Goal: Task Accomplishment & Management: Manage account settings

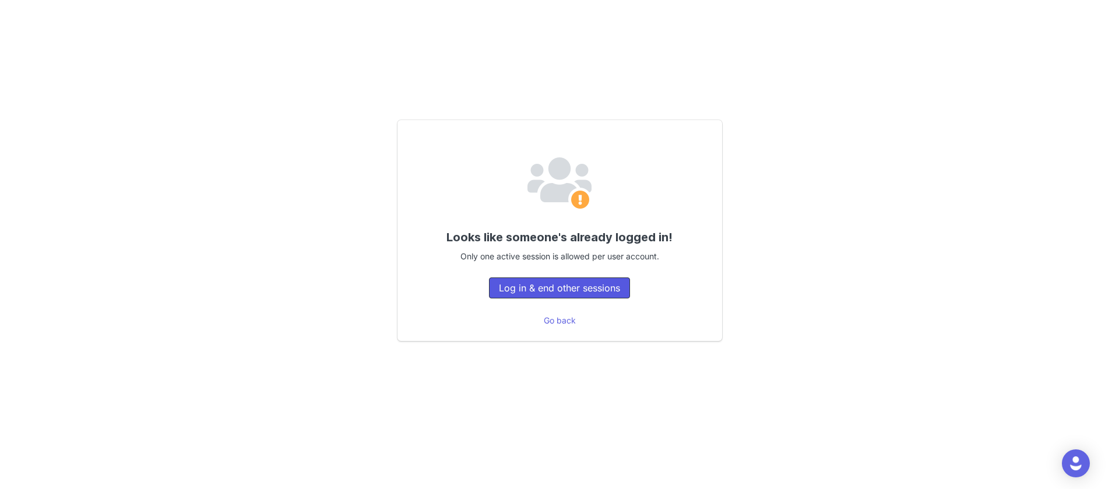
click at [544, 283] on button "Log in & end other sessions" at bounding box center [559, 287] width 141 height 21
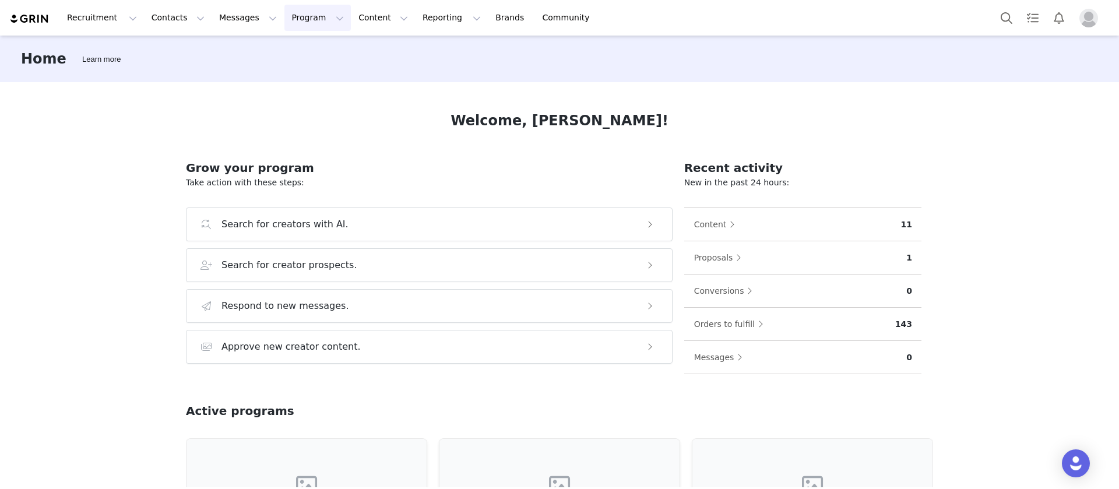
click at [288, 19] on button "Program Program" at bounding box center [317, 18] width 66 height 26
click at [291, 93] on p "Partnerships" at bounding box center [290, 95] width 51 height 12
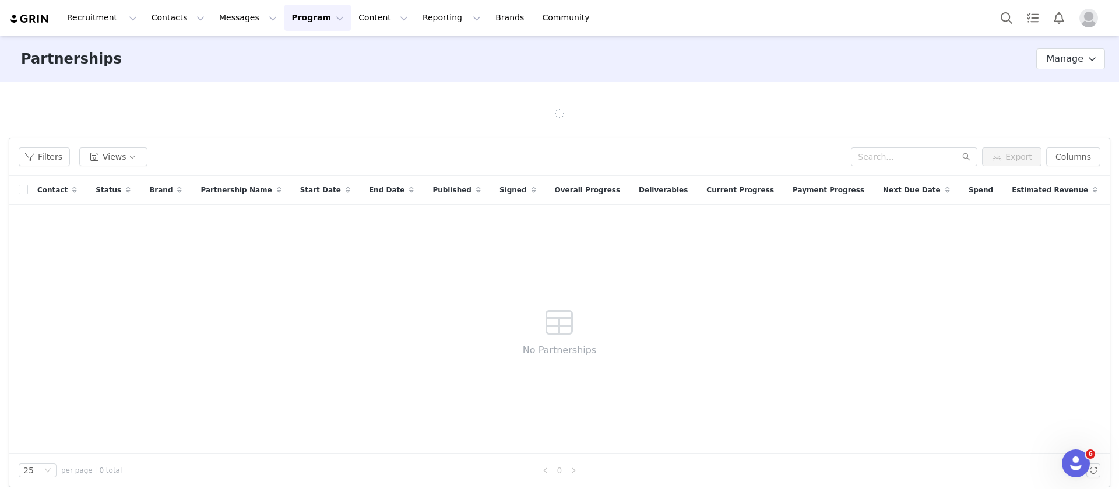
click at [297, 17] on button "Program Program" at bounding box center [317, 18] width 66 height 26
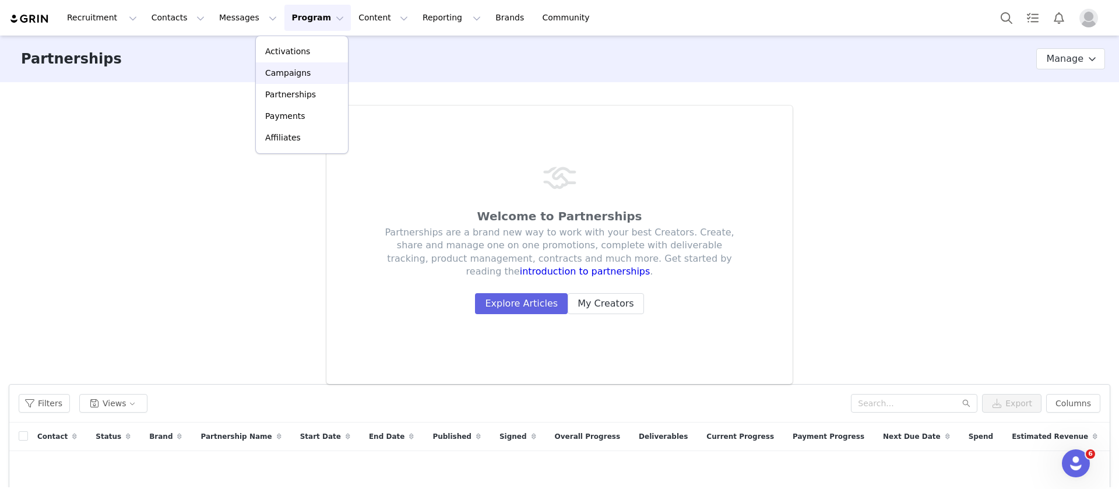
click at [296, 75] on p "Campaigns" at bounding box center [287, 73] width 45 height 12
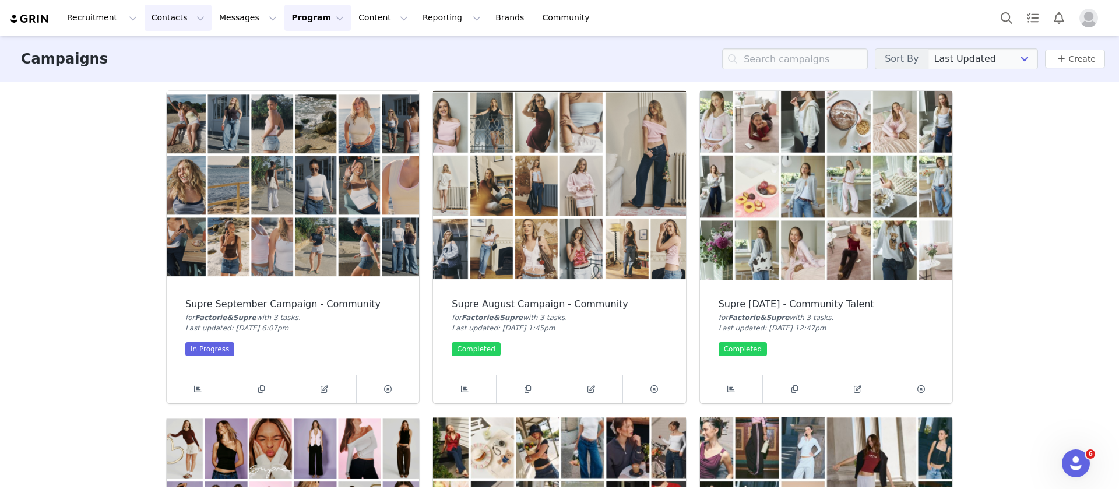
click at [161, 19] on button "Contacts Contacts" at bounding box center [177, 18] width 67 height 26
click at [154, 55] on p "Creators" at bounding box center [160, 51] width 35 height 12
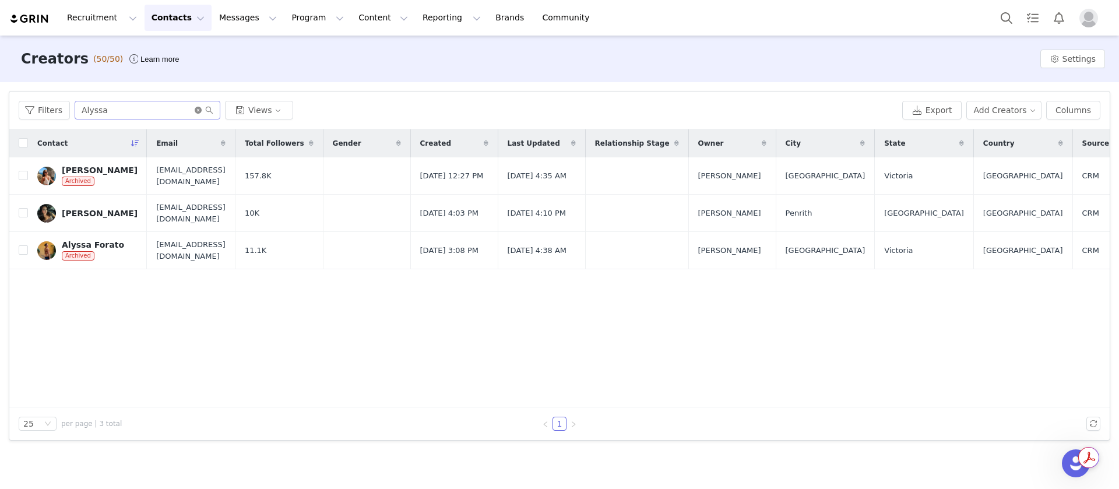
click at [195, 111] on icon "icon: close-circle" at bounding box center [198, 110] width 7 height 7
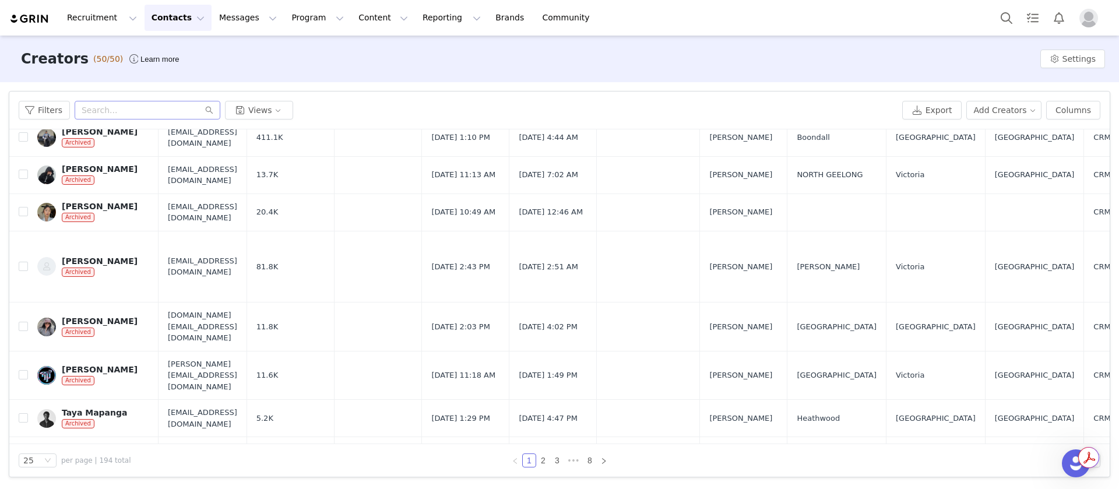
scroll to position [21, 0]
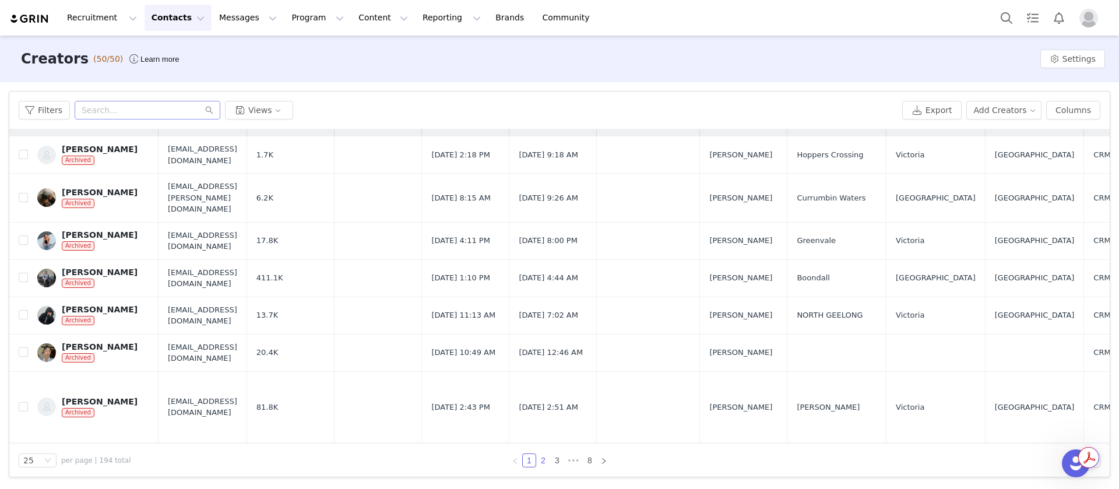
click at [543, 461] on link "2" at bounding box center [543, 460] width 13 height 13
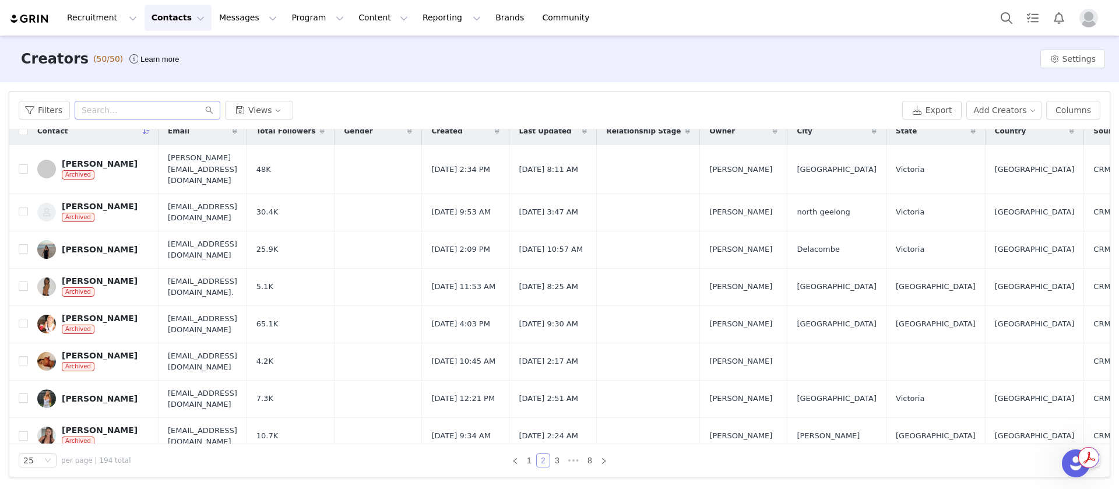
scroll to position [0, 0]
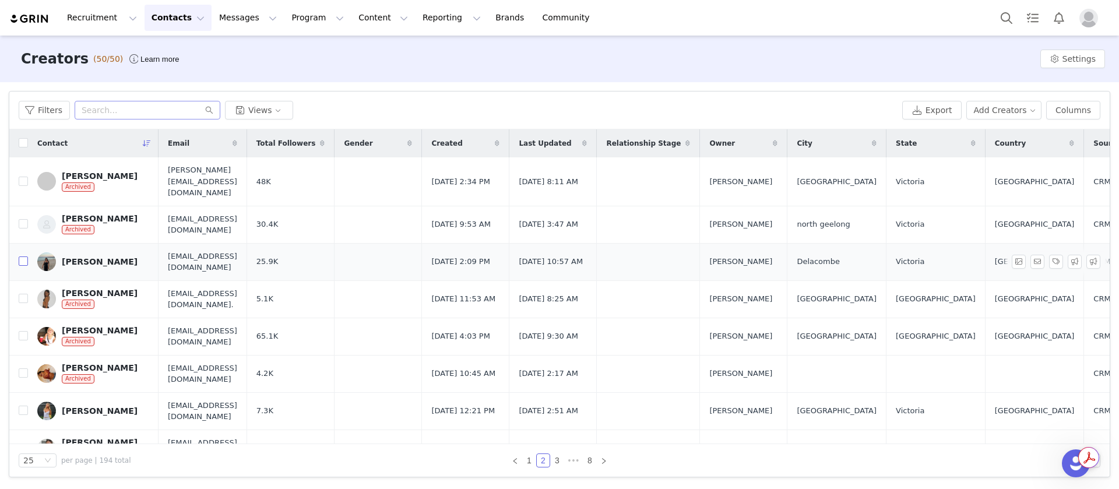
click at [22, 256] on input "checkbox" at bounding box center [23, 260] width 9 height 9
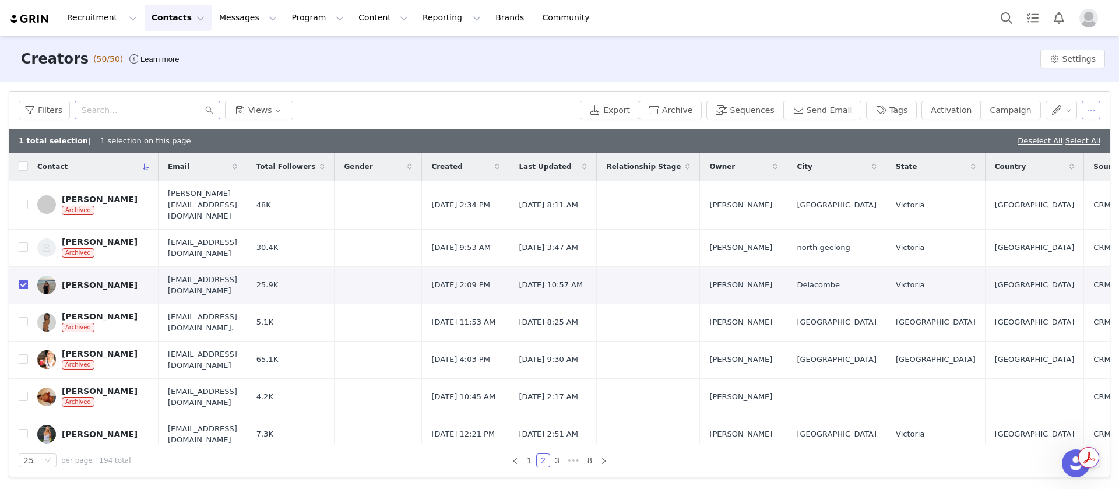
click at [1090, 115] on button "button" at bounding box center [1090, 110] width 19 height 19
click at [701, 112] on button "Archive" at bounding box center [670, 110] width 63 height 19
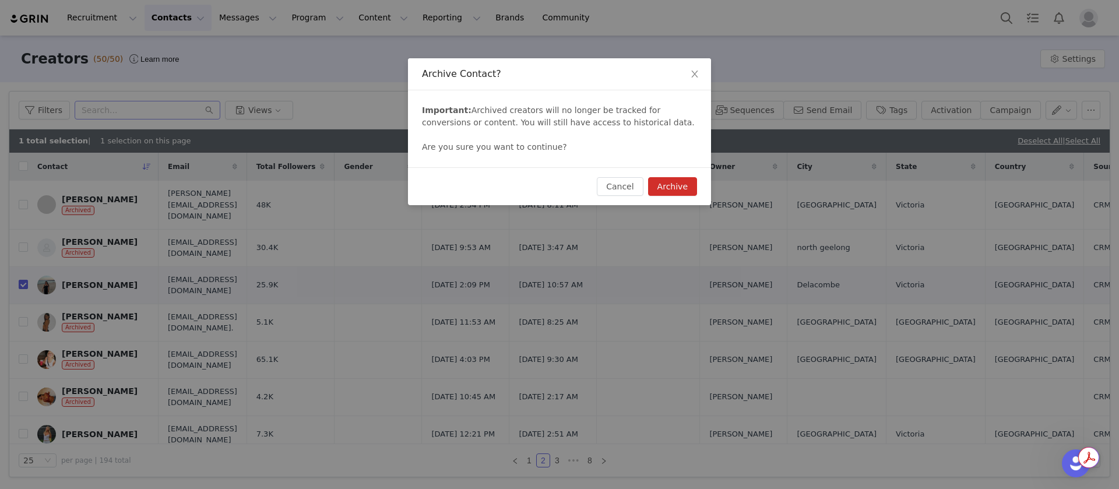
click at [677, 182] on button "Archive" at bounding box center [672, 186] width 49 height 19
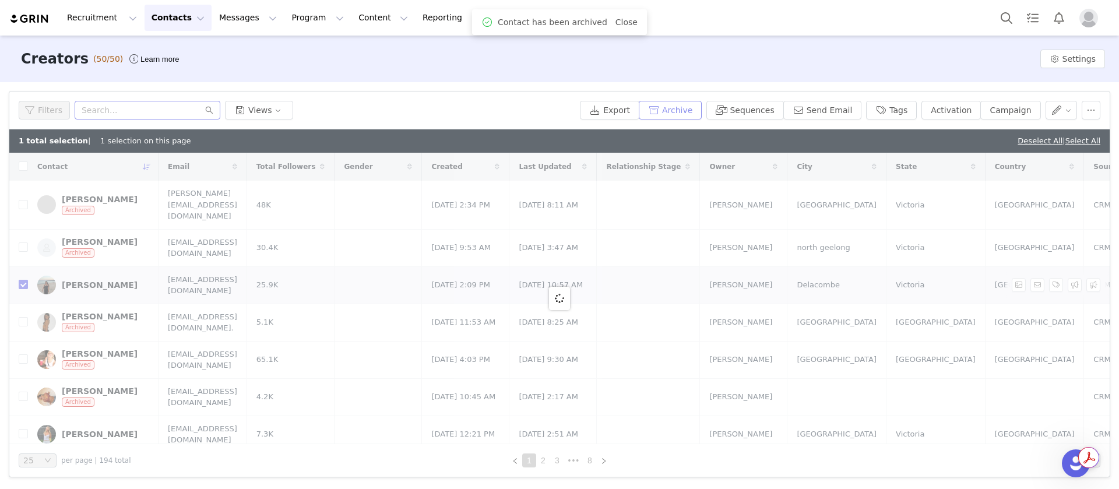
checkbox input "false"
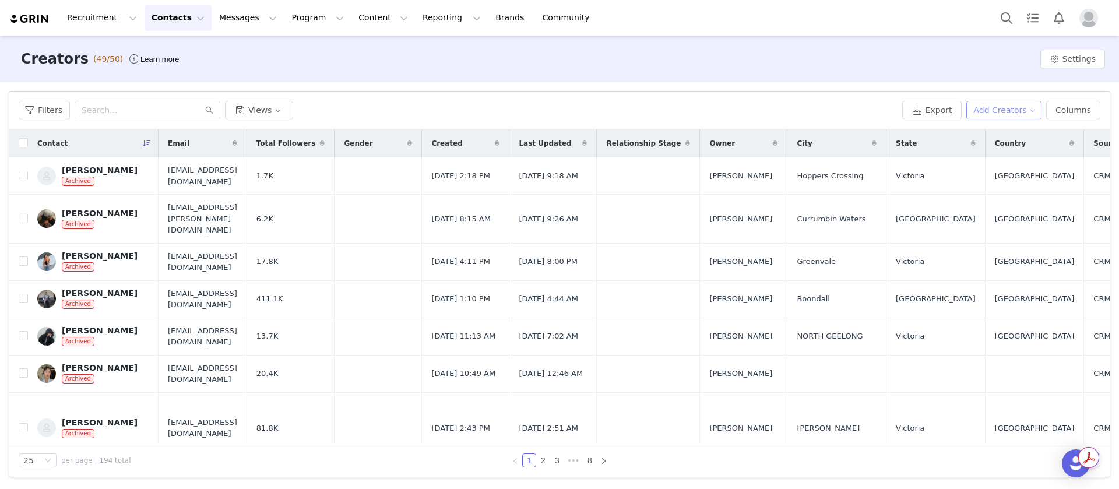
click at [1020, 104] on button "Add Creators" at bounding box center [1004, 110] width 76 height 19
click at [978, 133] on span at bounding box center [973, 133] width 12 height 13
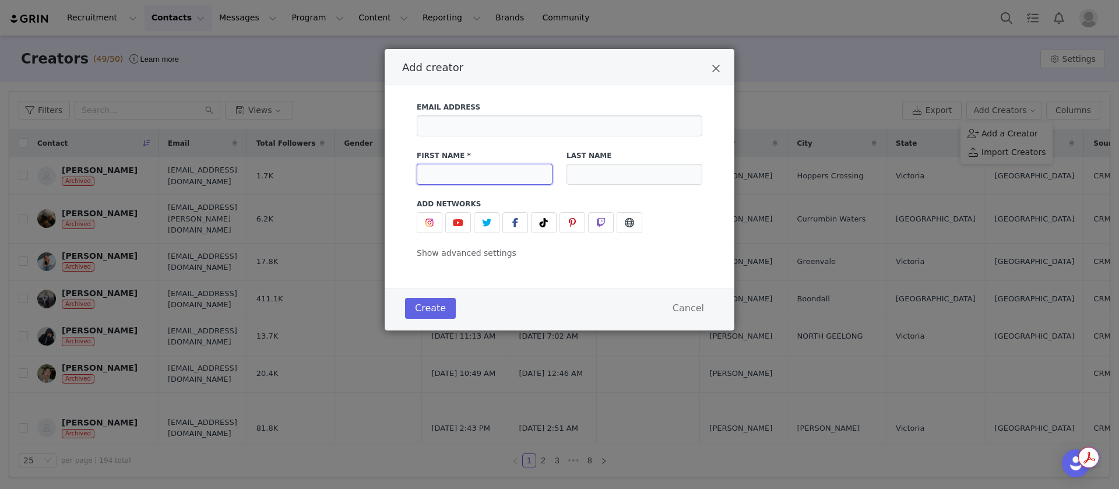
click at [506, 165] on input "Add creator" at bounding box center [485, 174] width 136 height 21
type input "Olivia"
click at [585, 177] on input "Add creator" at bounding box center [634, 174] width 136 height 21
type input "Phillips"
click at [435, 216] on span "Add creator" at bounding box center [429, 223] width 14 height 14
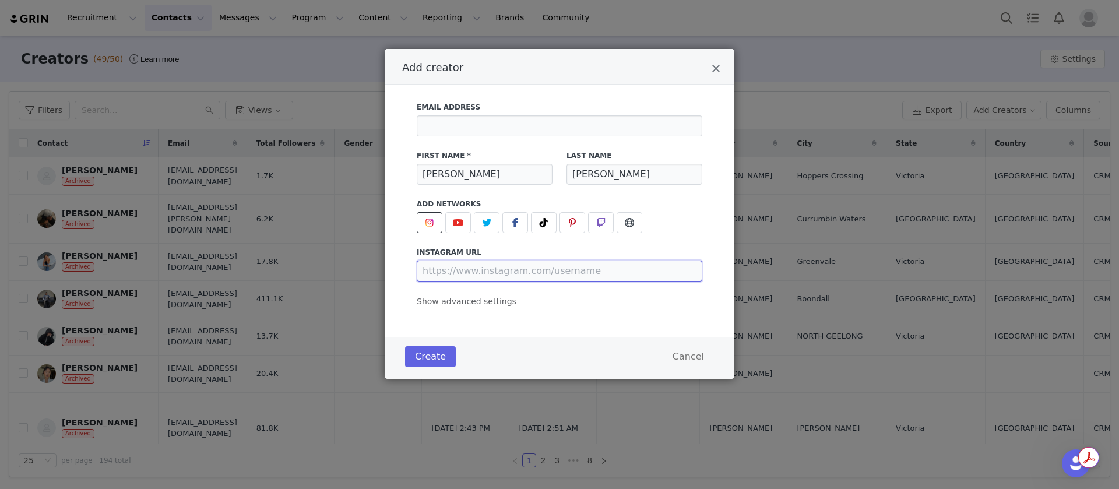
click at [486, 268] on input "Add creator" at bounding box center [559, 270] width 285 height 21
paste input "https://www.instagram.com/oliviaphillipps/"
type input "https://www.instagram.com/oliviaphillipps/"
click at [426, 365] on button "Create" at bounding box center [430, 356] width 51 height 21
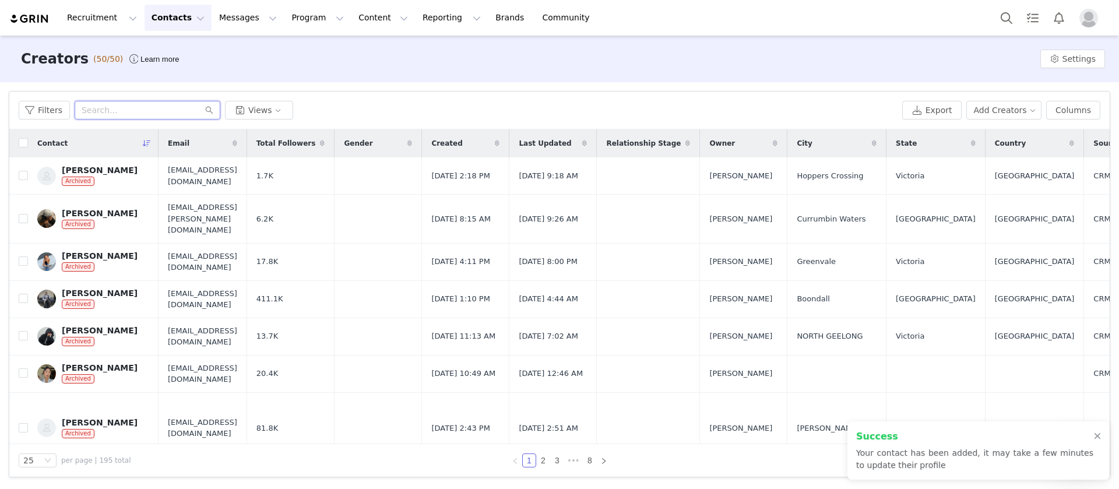
click at [196, 111] on input "text" at bounding box center [148, 110] width 146 height 19
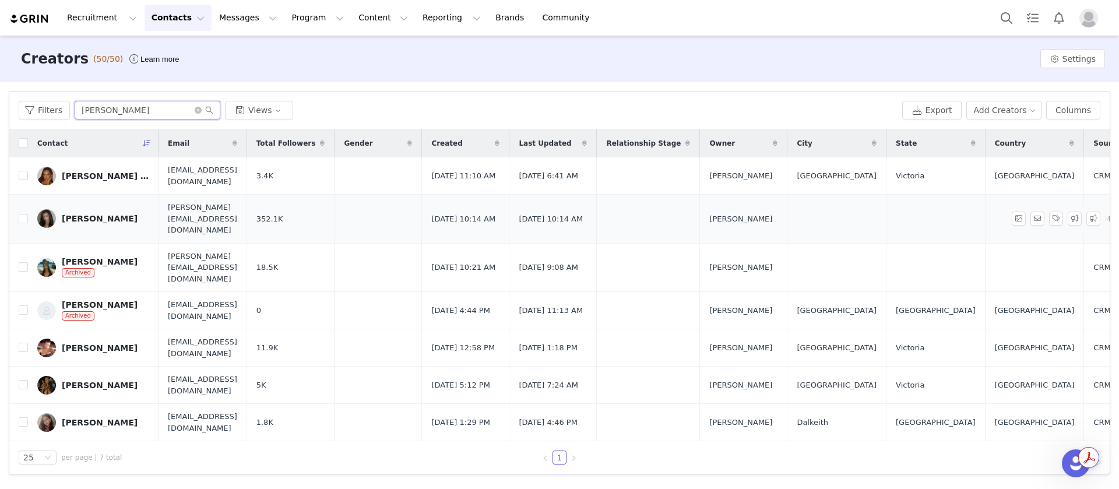
type input "olivia"
click at [68, 220] on link "Olivia Phillips" at bounding box center [93, 218] width 112 height 19
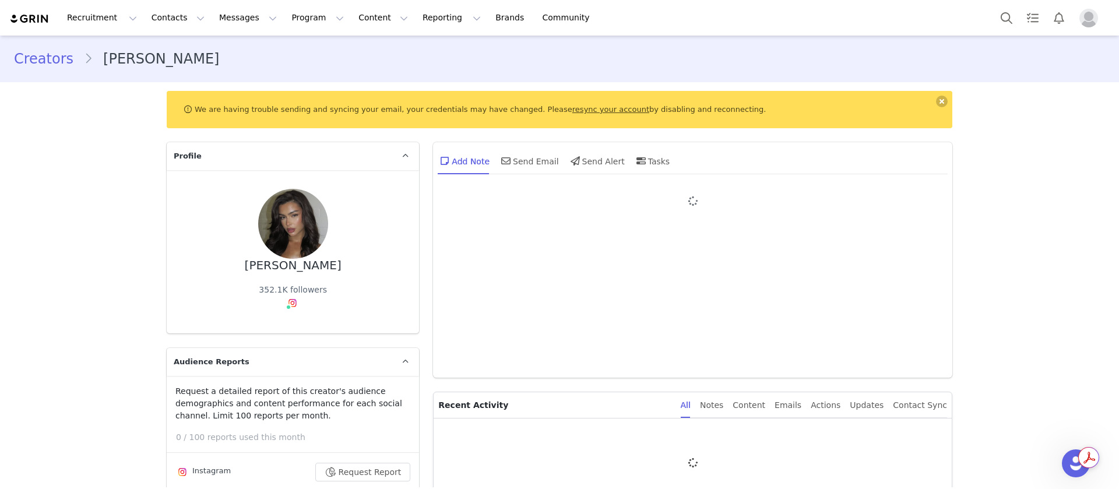
type input "+1 (United States)"
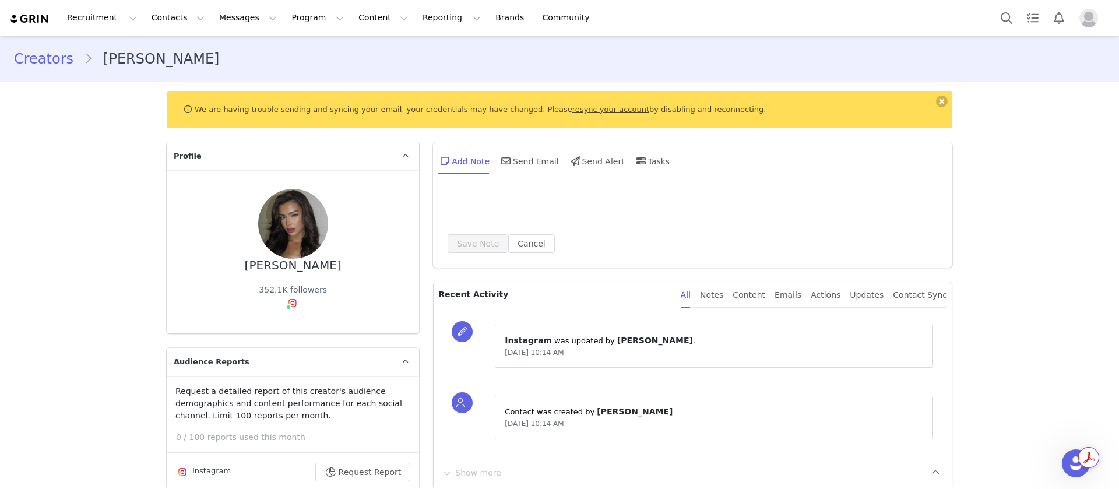
scroll to position [187, 0]
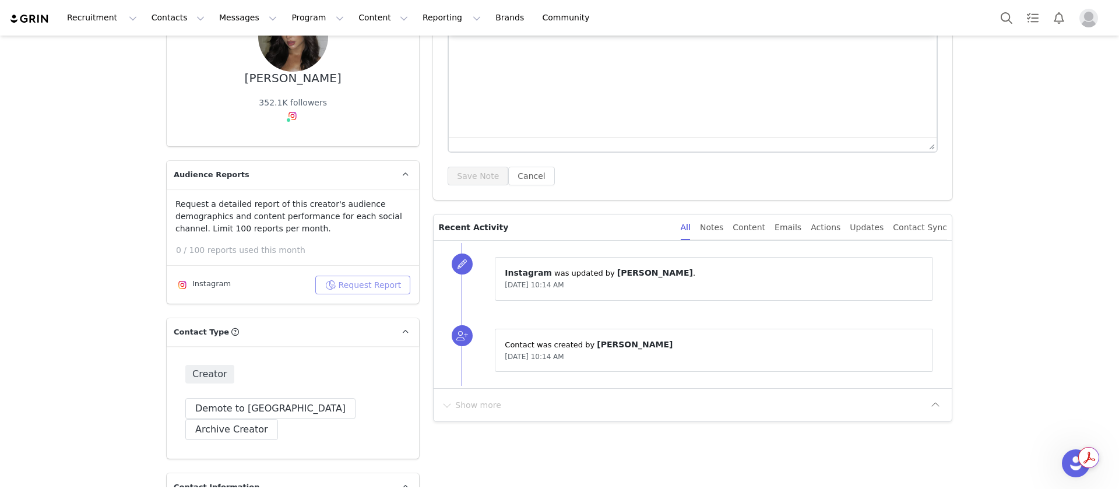
click at [359, 284] on button "Request Report" at bounding box center [363, 285] width 96 height 19
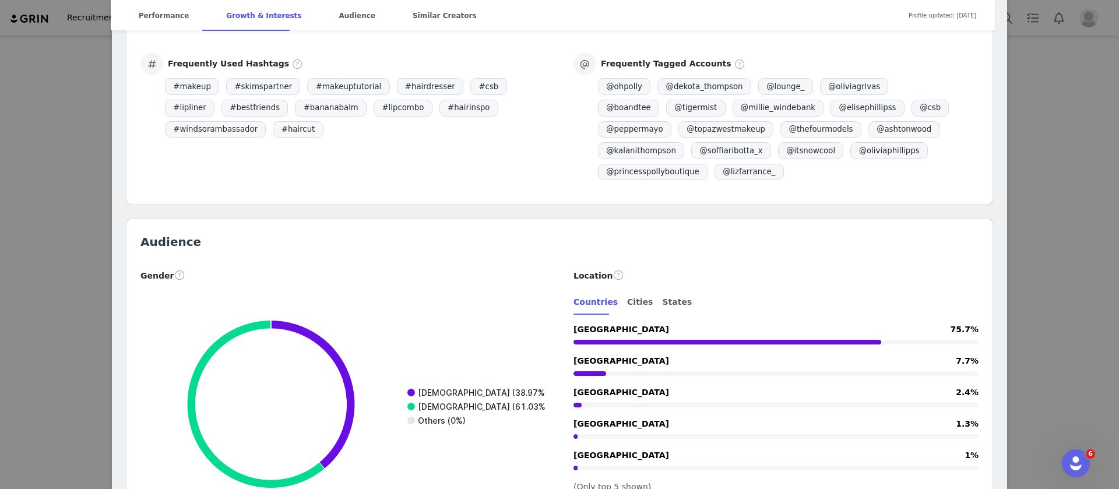
scroll to position [1120, 0]
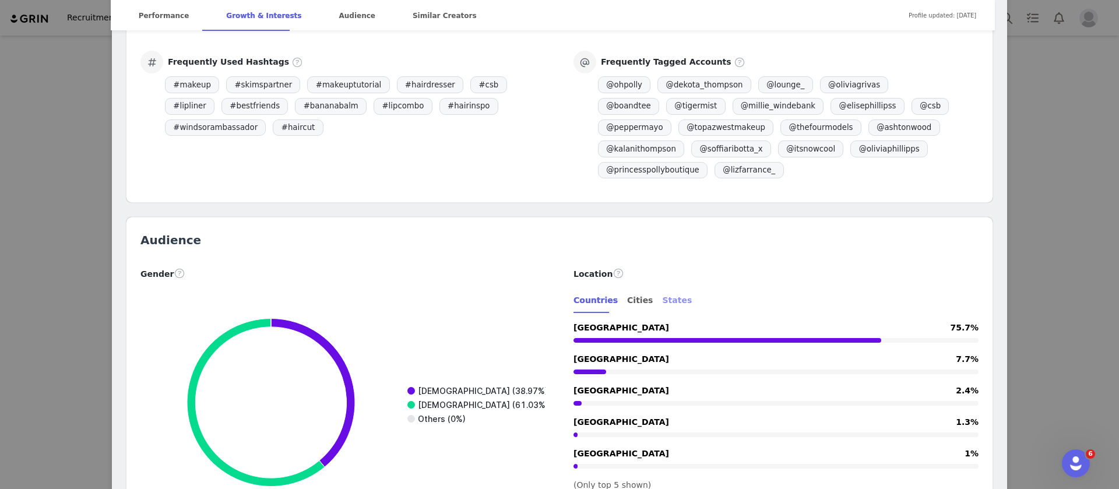
click at [662, 287] on div "States" at bounding box center [677, 300] width 30 height 26
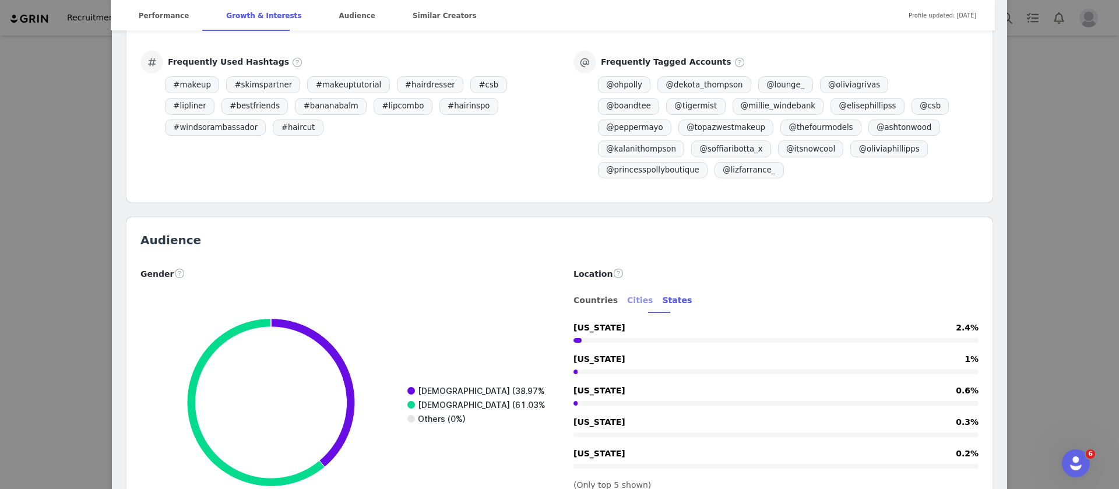
click at [627, 287] on div "Cities" at bounding box center [640, 300] width 26 height 26
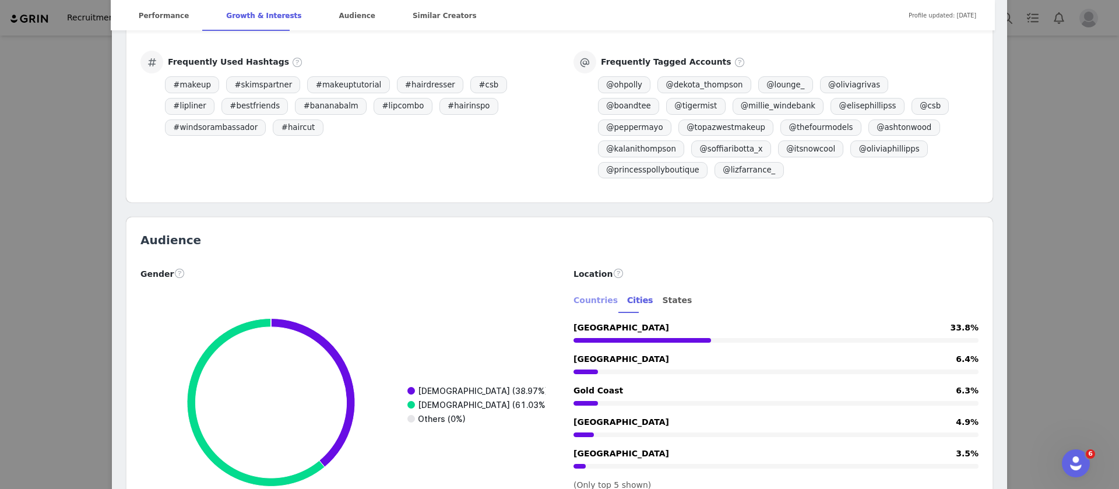
click at [585, 287] on div "Countries" at bounding box center [595, 300] width 44 height 26
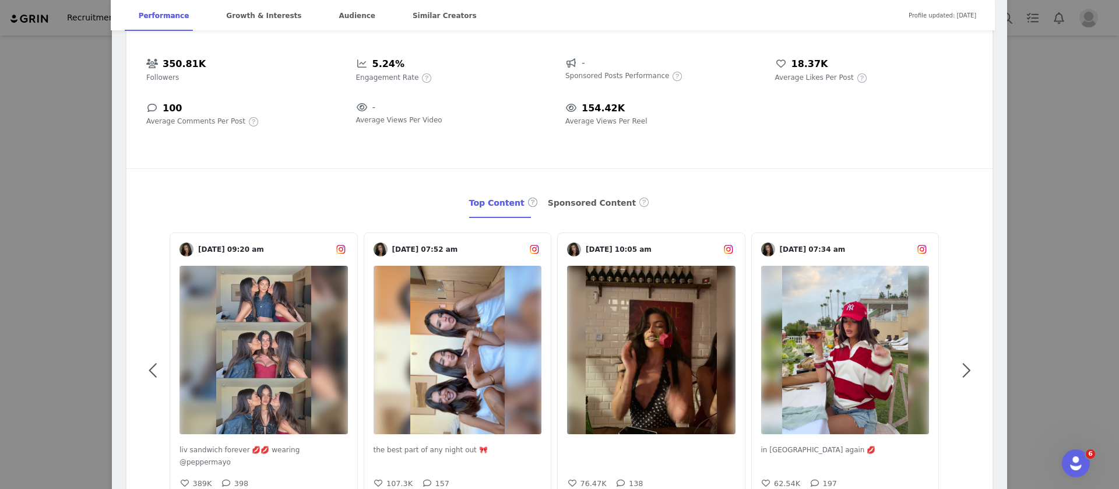
scroll to position [0, 0]
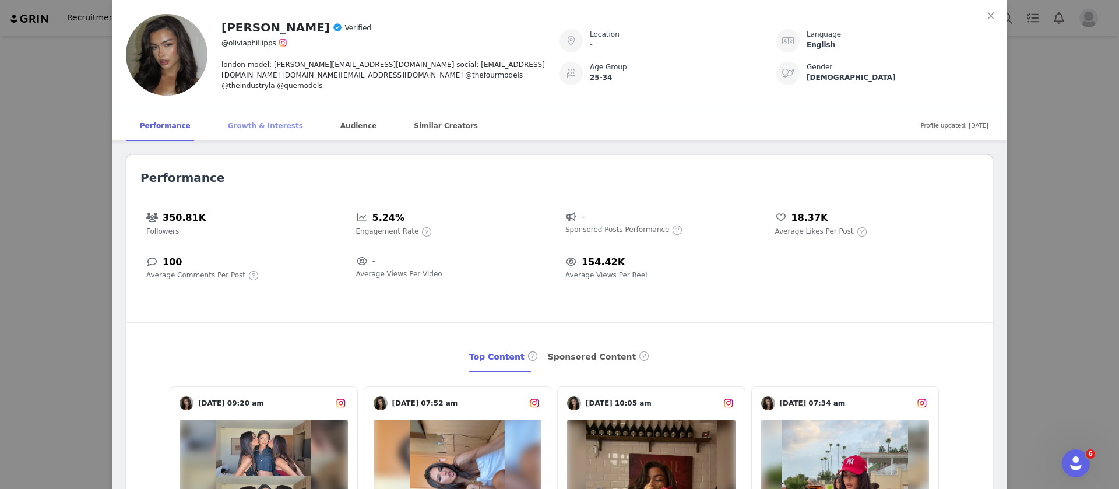
click at [242, 136] on div "Growth & Interests" at bounding box center [265, 125] width 103 height 31
click at [341, 125] on div "Audience" at bounding box center [358, 125] width 64 height 31
